Goal: Obtain resource: Obtain resource

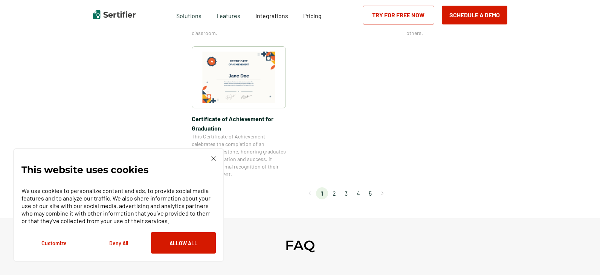
scroll to position [640, 0]
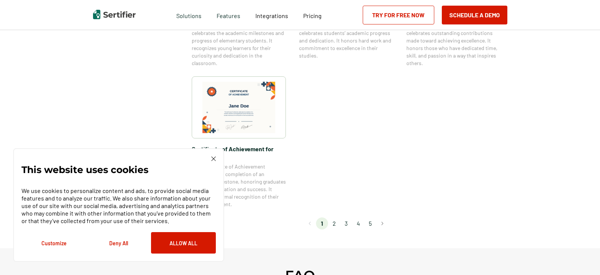
click at [335, 222] on li "2" at bounding box center [334, 224] width 12 height 12
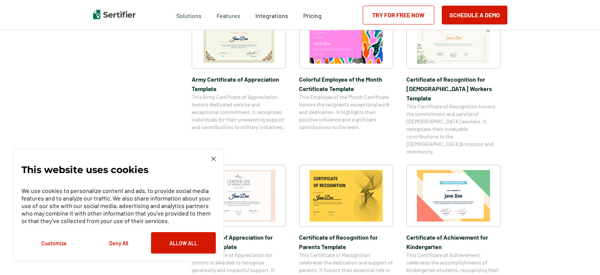
scroll to position [264, 0]
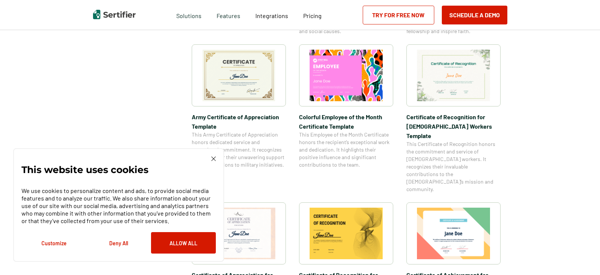
click at [253, 67] on img at bounding box center [238, 76] width 73 height 52
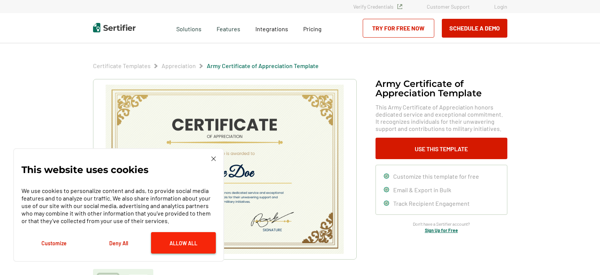
click at [186, 243] on button "Allow All" at bounding box center [183, 242] width 65 height 21
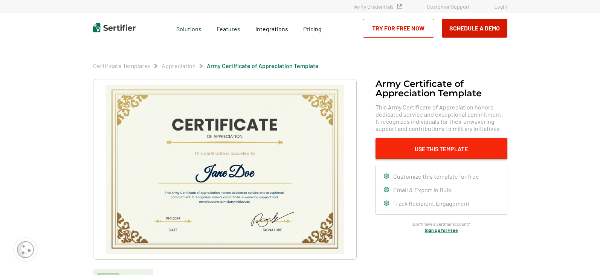
click at [445, 145] on button "Use This Template" at bounding box center [441, 148] width 132 height 21
